Goal: Use online tool/utility: Utilize a website feature to perform a specific function

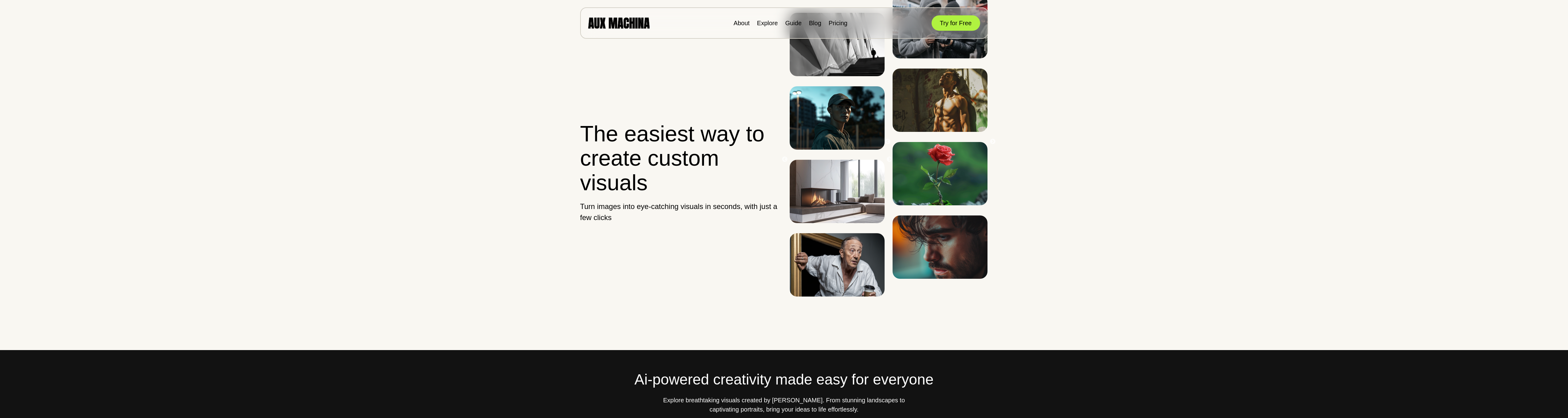
scroll to position [1, 0]
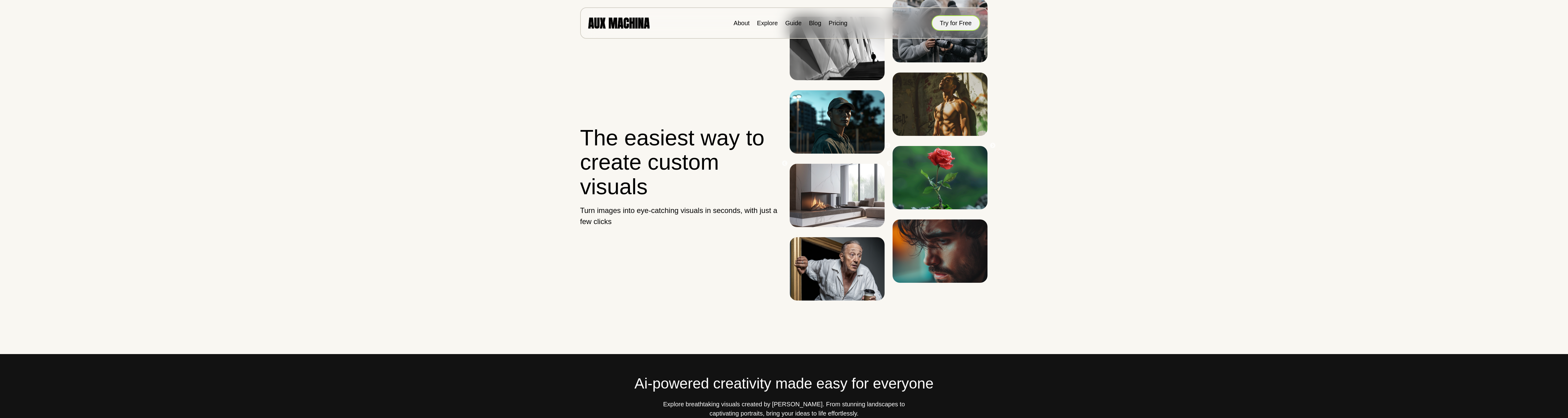
click at [949, 23] on button "Try for Free" at bounding box center [956, 23] width 49 height 15
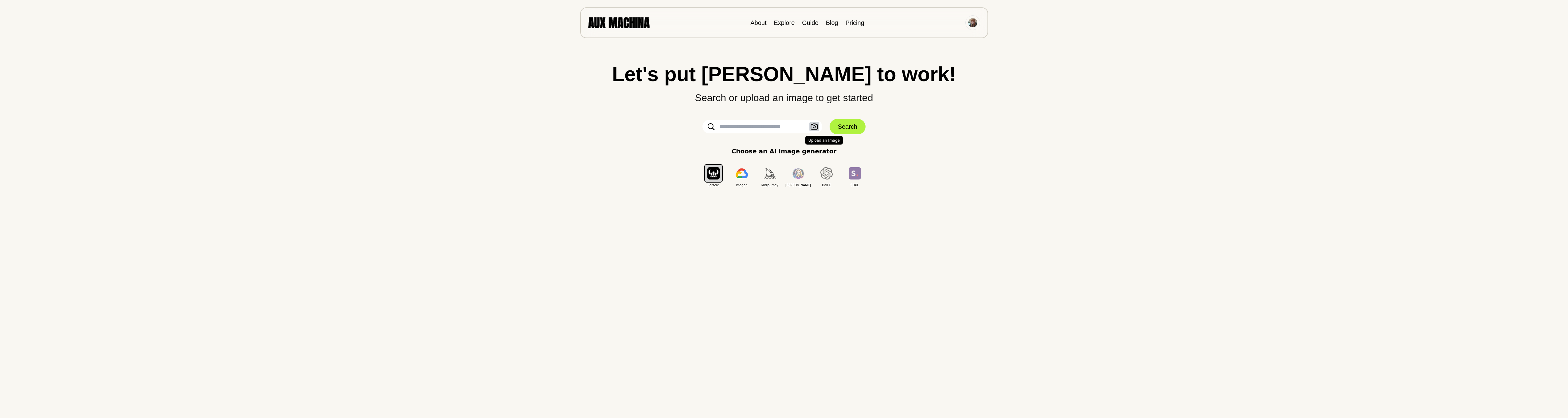
click at [816, 128] on icon "button" at bounding box center [814, 127] width 7 height 7
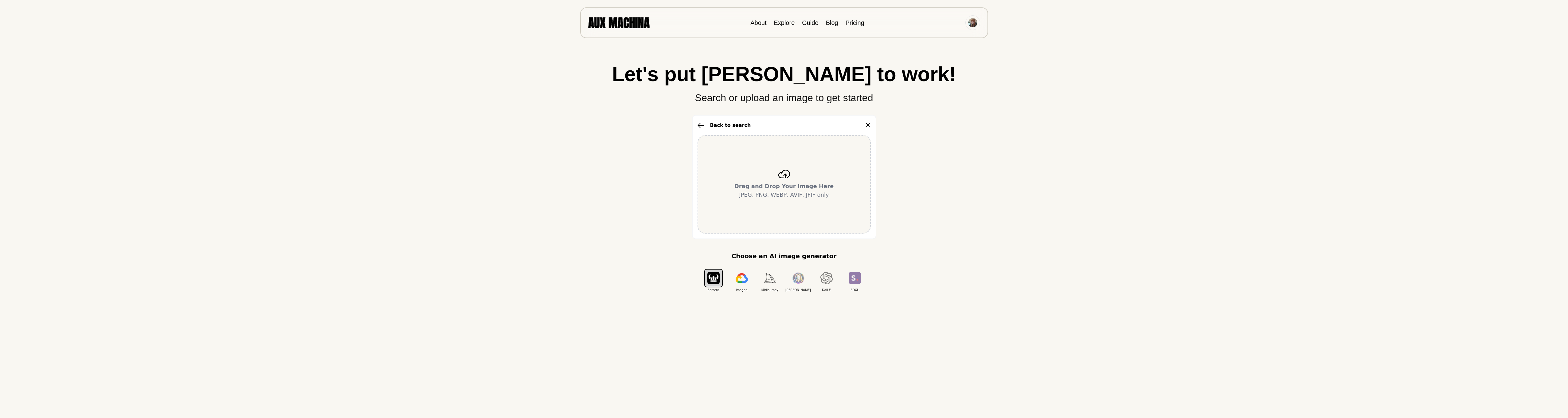
click at [787, 175] on icon at bounding box center [784, 174] width 12 height 9
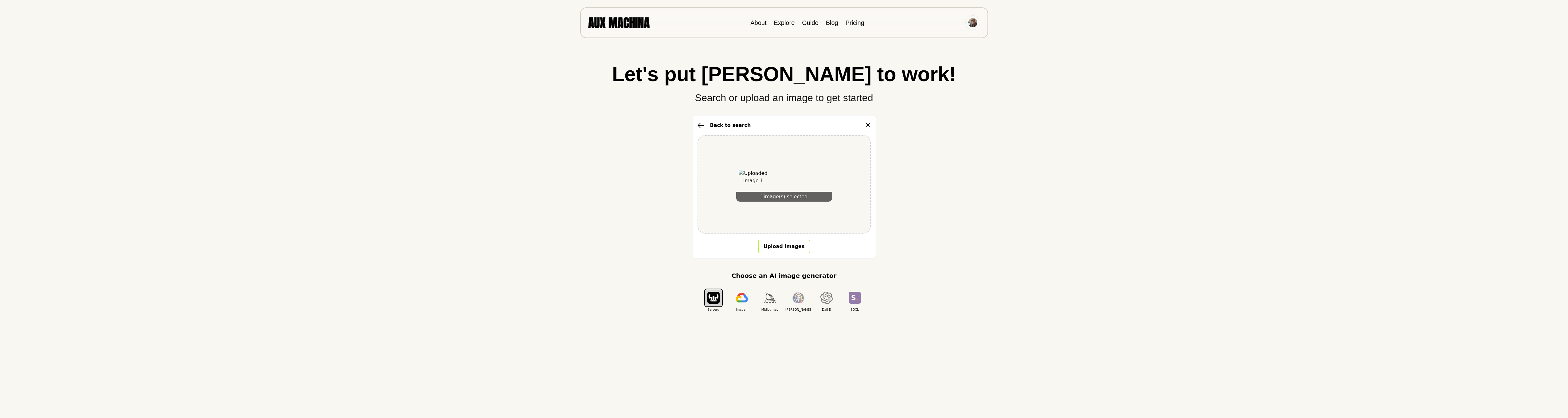
click at [792, 246] on button "Upload Images" at bounding box center [784, 247] width 52 height 13
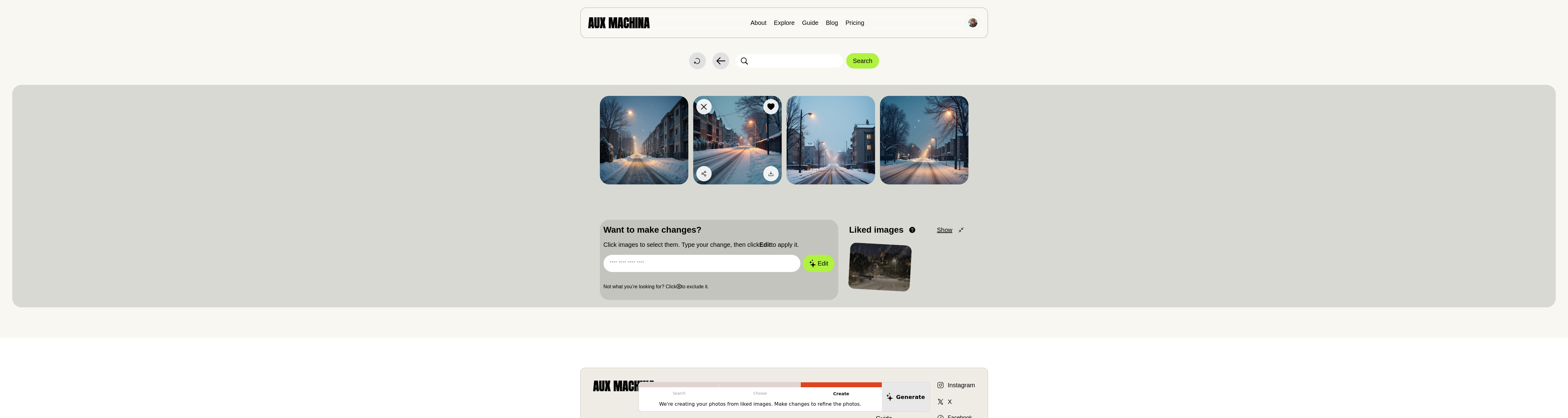
click at [746, 143] on img at bounding box center [737, 140] width 88 height 88
click at [647, 161] on img at bounding box center [643, 140] width 88 height 88
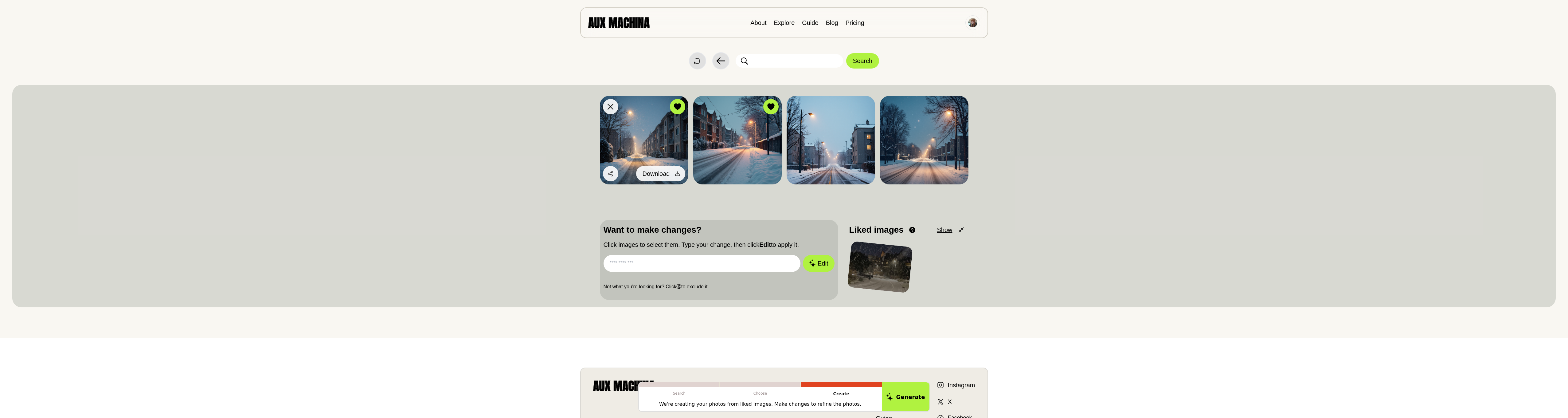
click at [680, 178] on div at bounding box center [677, 174] width 9 height 9
click at [660, 172] on span "Download" at bounding box center [656, 174] width 27 height 9
